Goal: Contribute content: Contribute content

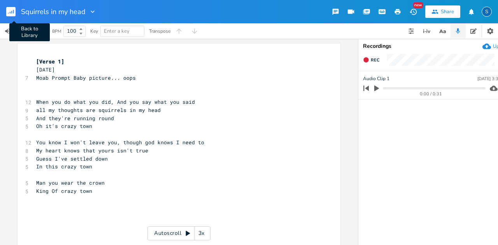
click at [11, 10] on rect "button" at bounding box center [10, 11] width 9 height 9
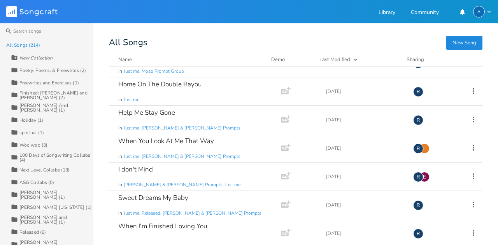
scroll to position [5880, 0]
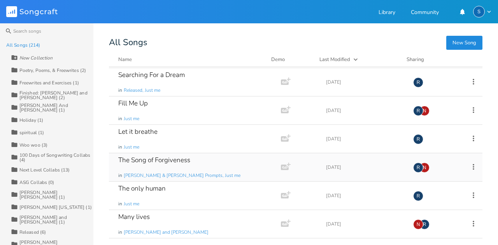
click at [171, 157] on div "The Song of Forgiveness" at bounding box center [154, 160] width 72 height 7
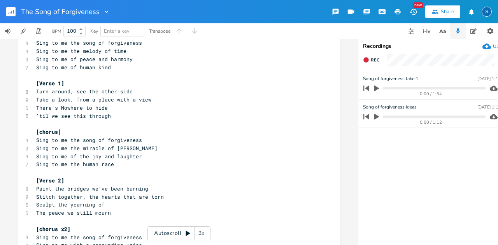
scroll to position [52, 0]
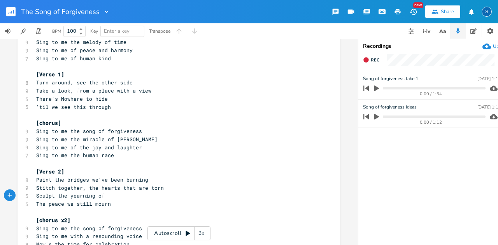
type textarea "of"
drag, startPoint x: 94, startPoint y: 196, endPoint x: 104, endPoint y: 196, distance: 10.1
click at [104, 196] on pre "Sculpt the yearning of" at bounding box center [175, 196] width 281 height 8
click at [36, 204] on span "The peace we still mourn" at bounding box center [73, 203] width 75 height 7
type textarea "of t"
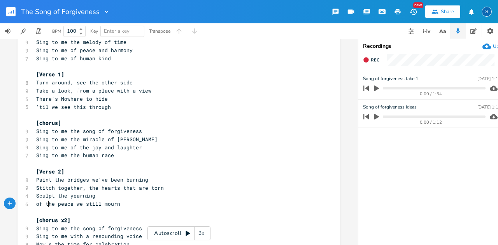
scroll to position [0, 8]
click at [198, 199] on pre "Sculpt the yearning" at bounding box center [175, 196] width 281 height 8
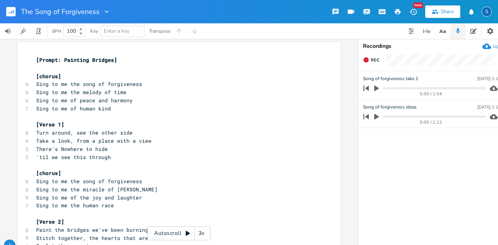
scroll to position [0, 0]
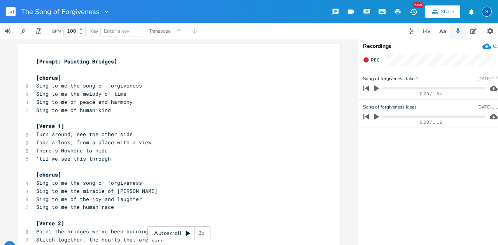
click at [377, 88] on icon "button" at bounding box center [376, 89] width 5 height 6
click at [376, 89] on icon "button" at bounding box center [377, 88] width 6 height 6
click at [10, 12] on rect "button" at bounding box center [10, 11] width 9 height 9
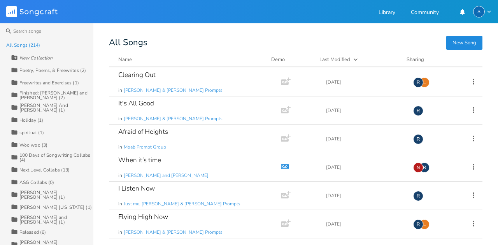
scroll to position [5880, 0]
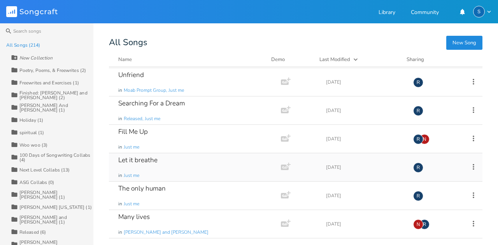
click at [170, 153] on div "Let it breathe in Just me" at bounding box center [193, 167] width 150 height 28
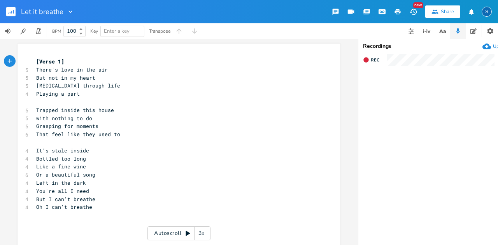
click at [10, 14] on rect "button" at bounding box center [10, 11] width 9 height 9
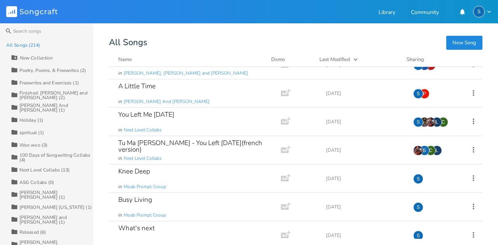
scroll to position [908, 0]
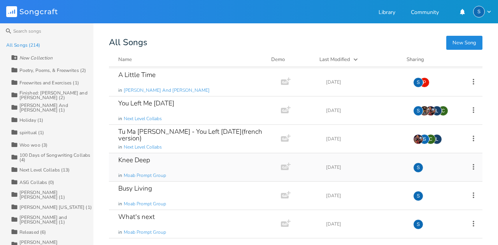
click at [189, 167] on div "Knee Deep in Moab Prompt Group" at bounding box center [193, 167] width 150 height 28
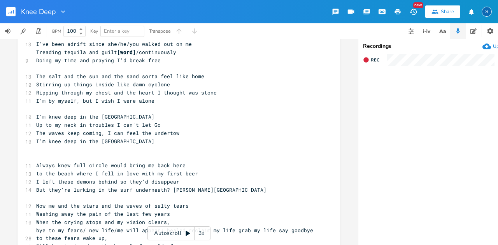
scroll to position [104, 0]
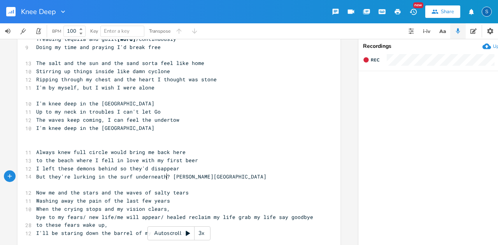
click at [166, 178] on span "But they're lurking in the surf underneath? [PERSON_NAME][GEOGRAPHIC_DATA]" at bounding box center [151, 176] width 230 height 7
drag, startPoint x: 166, startPoint y: 178, endPoint x: 131, endPoint y: 176, distance: 35.1
click at [131, 176] on span "But they're lurking in the surf underneath? [PERSON_NAME][GEOGRAPHIC_DATA]" at bounding box center [151, 176] width 230 height 7
type textarea "beneath the"
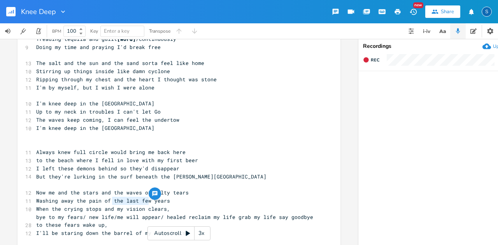
drag, startPoint x: 110, startPoint y: 200, endPoint x: 146, endPoint y: 201, distance: 35.8
click at [146, 201] on span "Washing away the pain of the last few years" at bounding box center [103, 200] width 134 height 7
type textarea "too many"
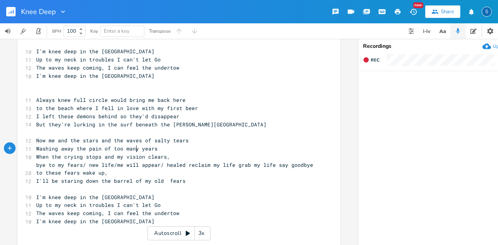
scroll to position [181, 0]
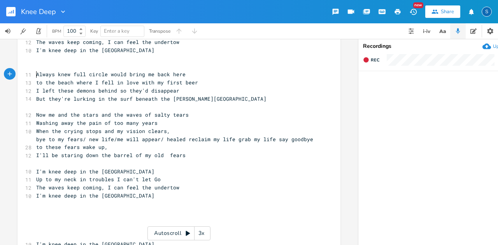
click at [36, 72] on span "Always knew full circle would bring me back here" at bounding box center [110, 74] width 149 height 7
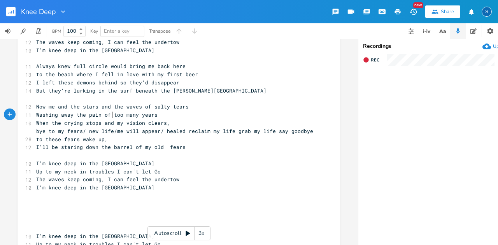
click at [111, 115] on span "Washing away the pain of too many years" at bounding box center [96, 114] width 121 height 7
type textarea "way"
type textarea "bye to my fears/ new life/me will appear/ healed reclaim my life grab my life s…"
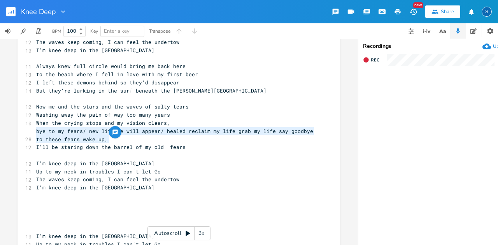
drag, startPoint x: 109, startPoint y: 142, endPoint x: 24, endPoint y: 133, distance: 85.4
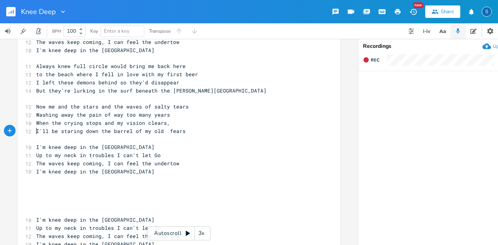
click at [36, 130] on span "I'll be staring down the barrel of my old fears" at bounding box center [110, 131] width 149 height 7
